Goal: Information Seeking & Learning: Check status

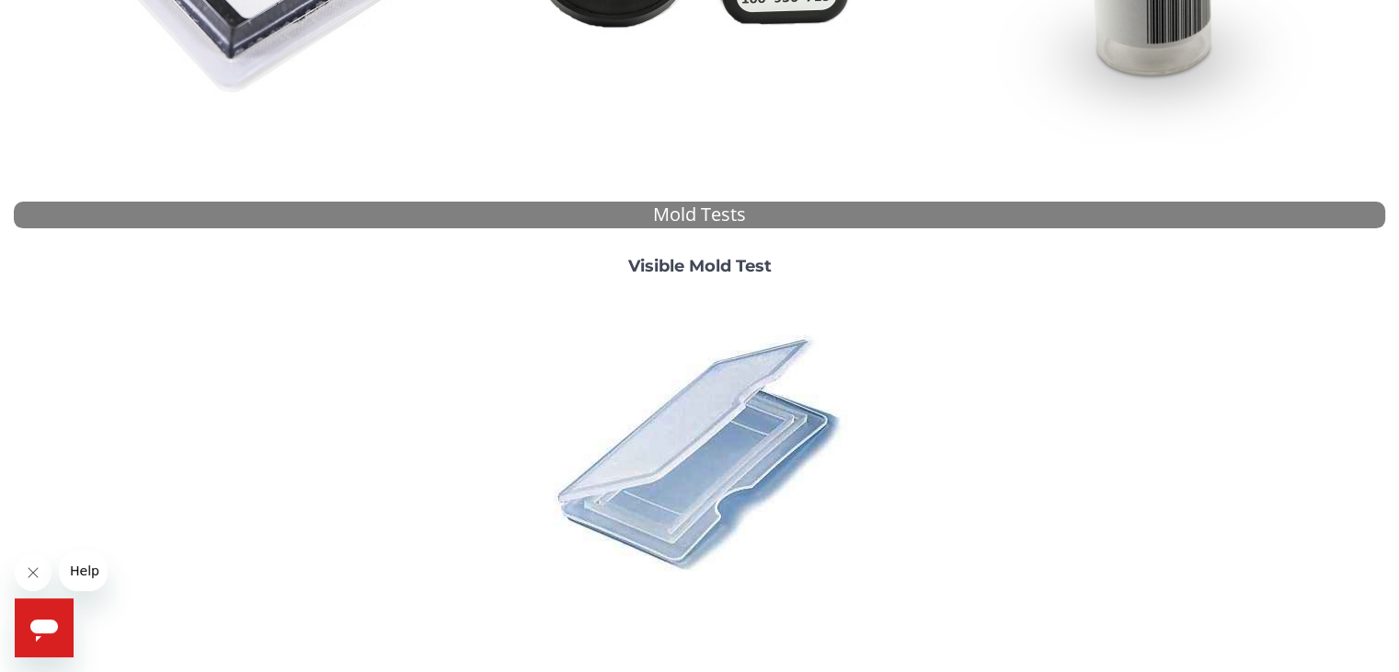
scroll to position [644, 0]
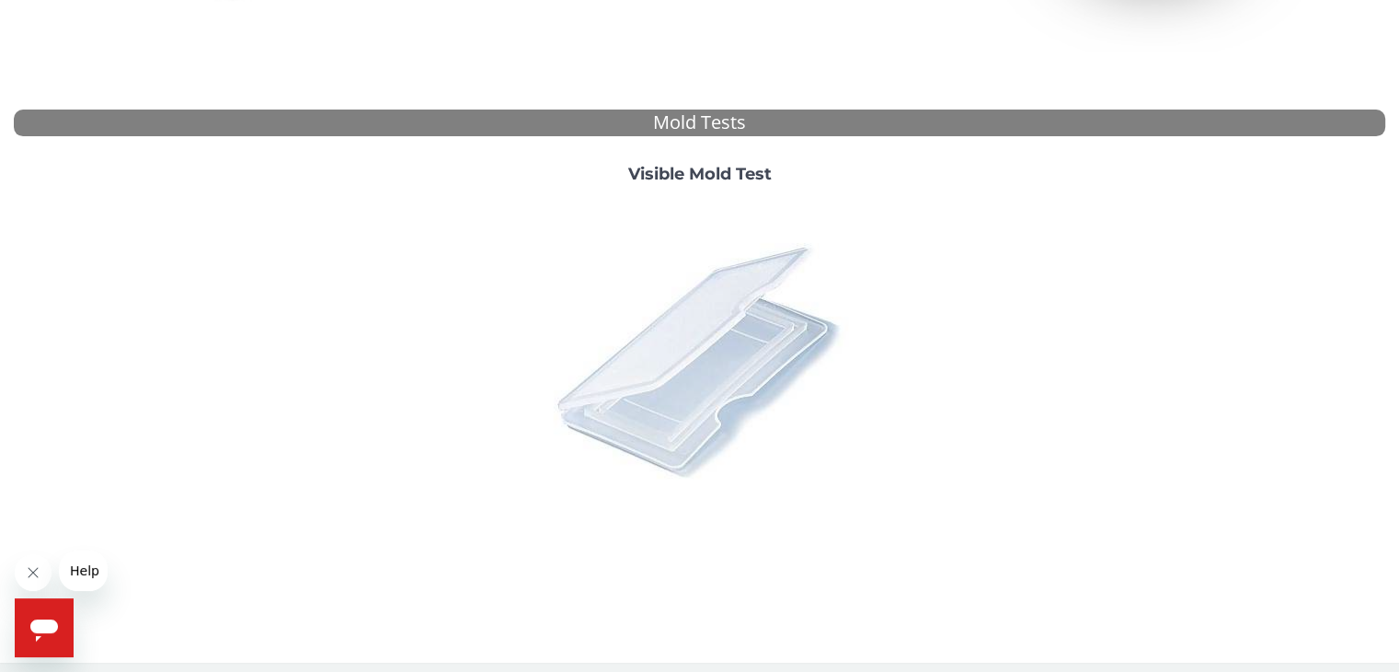
click at [703, 362] on img at bounding box center [700, 360] width 322 height 322
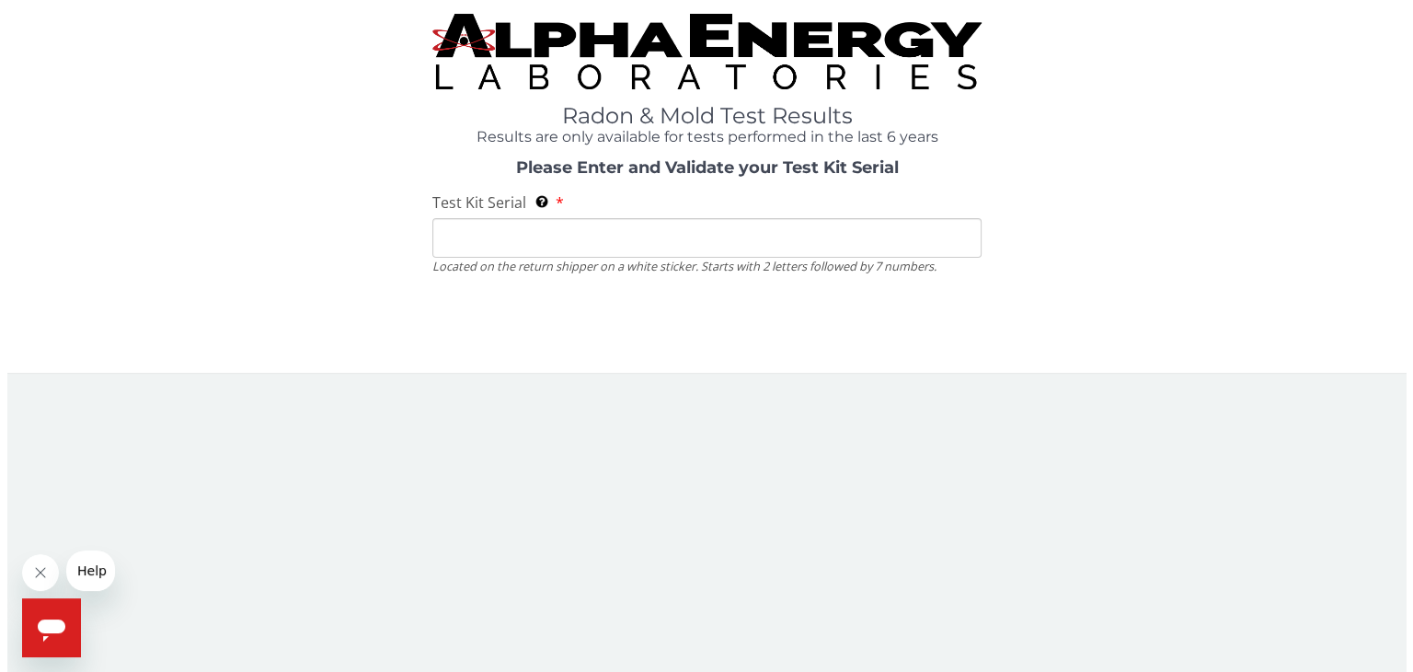
scroll to position [0, 0]
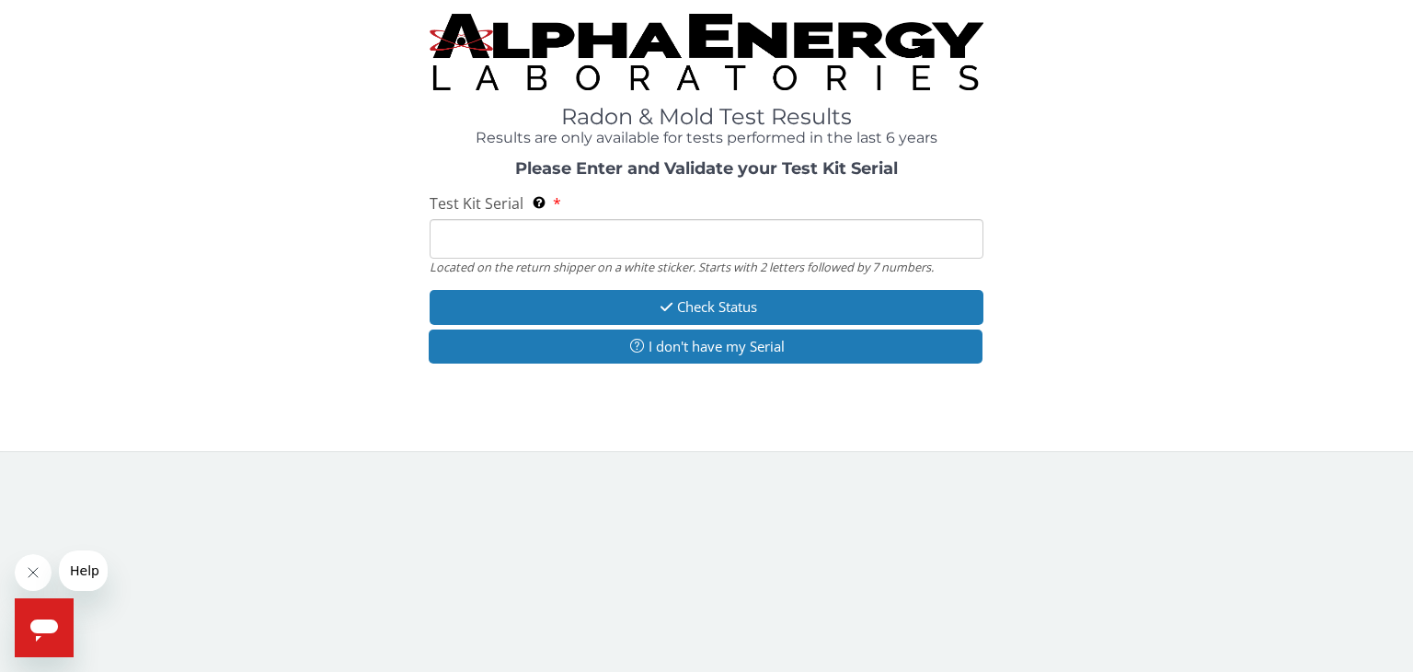
click at [493, 249] on input "Test Kit Serial Located on the return shipper on a white sticker. Starts with 2…" at bounding box center [707, 239] width 554 height 40
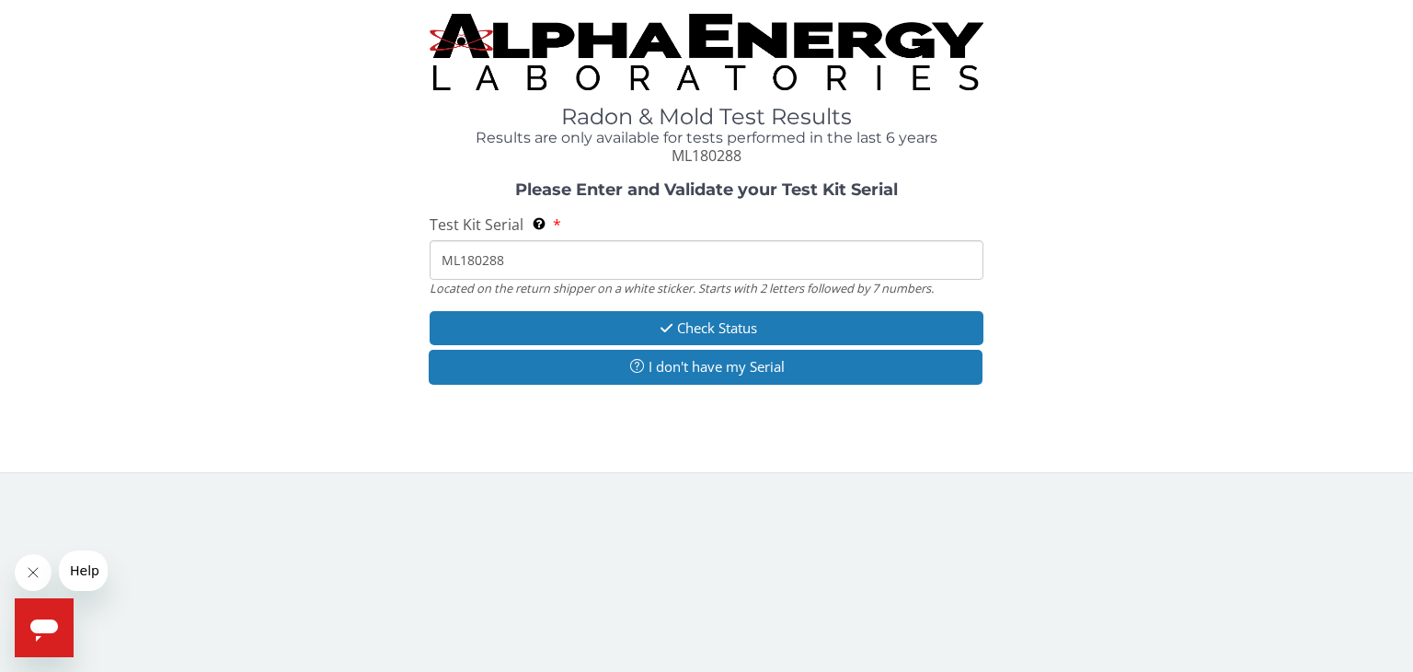
type input "ML180288"
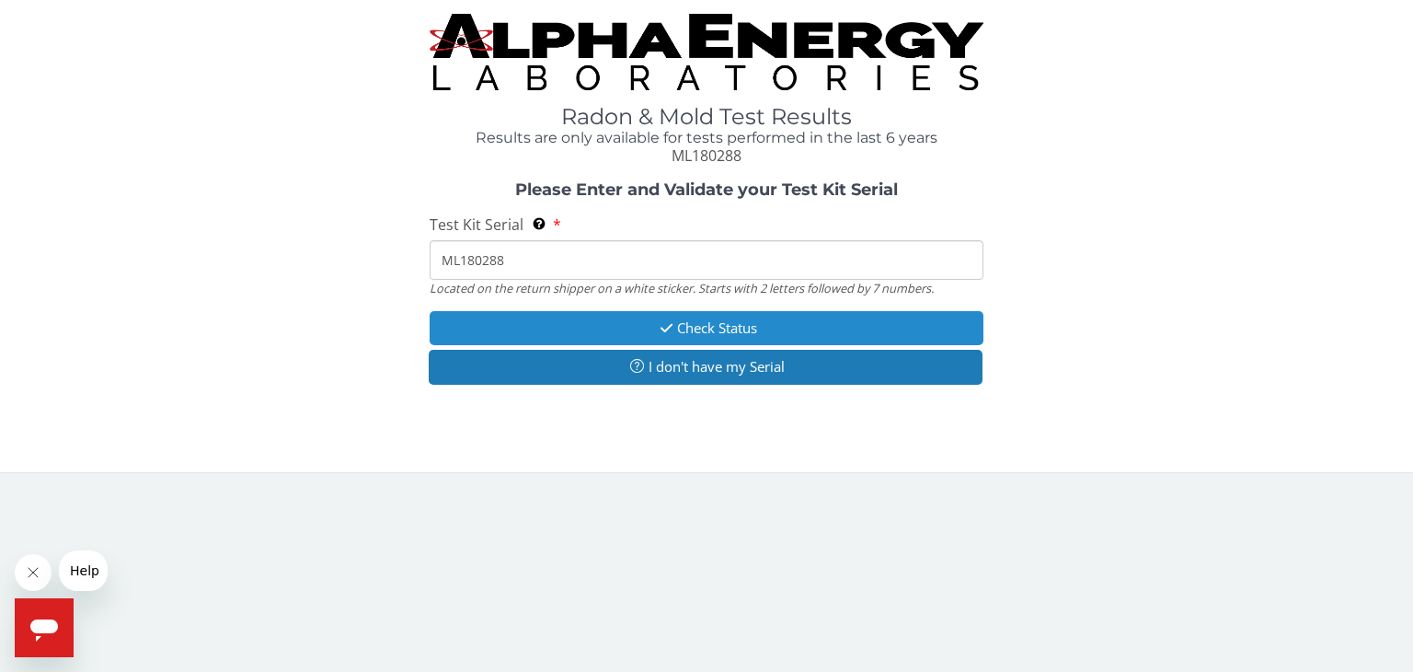
click at [745, 325] on button "Check Status" at bounding box center [707, 328] width 554 height 34
